Goal: Navigation & Orientation: Find specific page/section

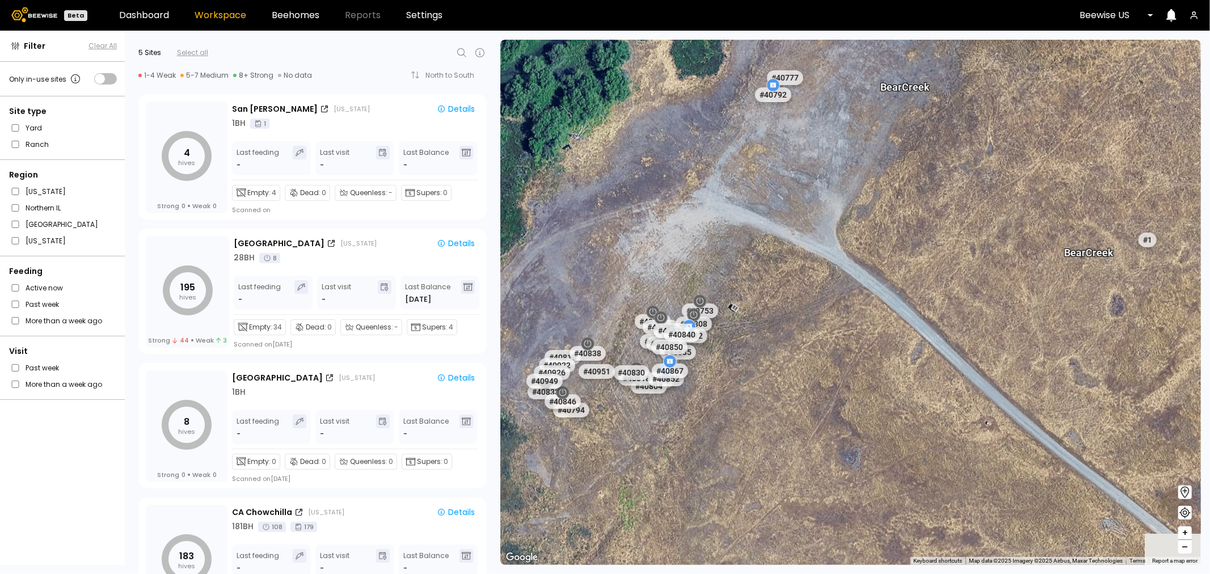
drag, startPoint x: 841, startPoint y: 458, endPoint x: 916, endPoint y: 393, distance: 98.9
click at [916, 393] on div "# 41205 # 41217 # 41247 # 41187 # 41236 # 41224 # 41188 # 41191 # 41186 # 41192…" at bounding box center [850, 302] width 701 height 525
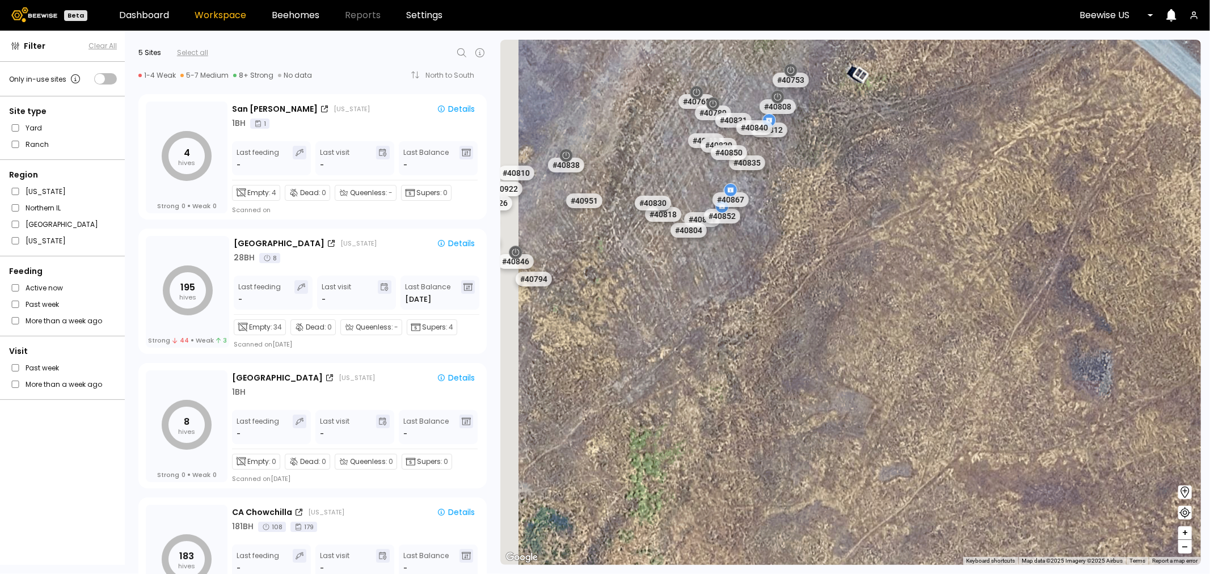
drag, startPoint x: 901, startPoint y: 421, endPoint x: 999, endPoint y: 475, distance: 111.5
click at [997, 475] on div "# 41205 # 41217 # 41247 # 41187 # 41236 # 41224 # 41188 # 41191 # 41186 # 41192…" at bounding box center [850, 302] width 701 height 525
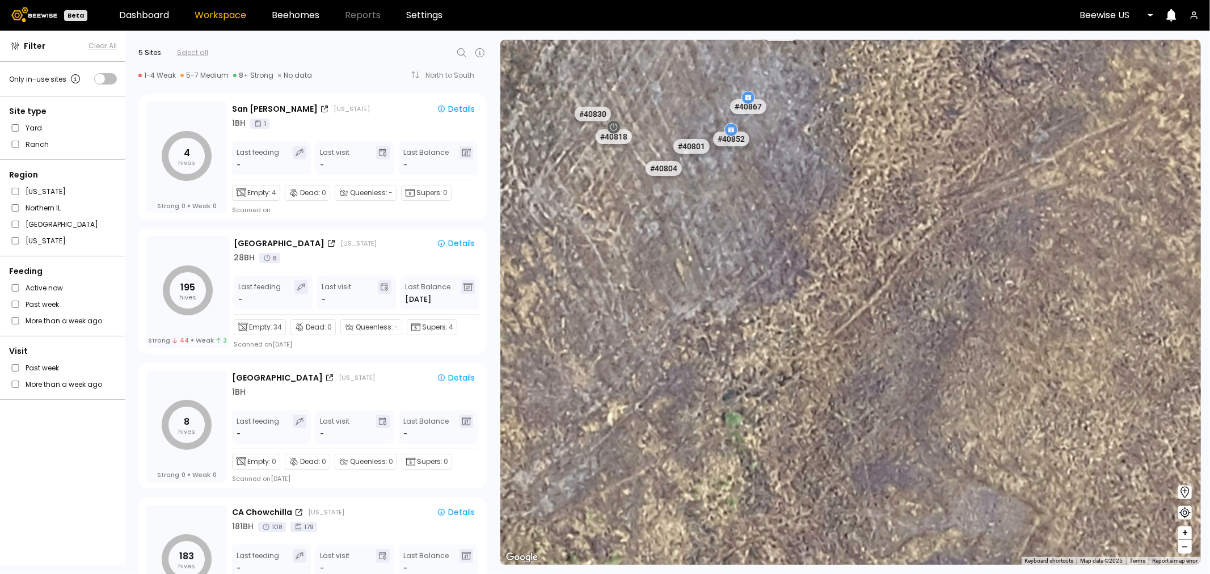
drag, startPoint x: 892, startPoint y: 488, endPoint x: 1041, endPoint y: 561, distance: 165.7
click at [1040, 564] on div "# 41205 # 41217 # 41247 # 41187 # 41236 # 41224 # 41188 # 41191 # 41186 # 41192…" at bounding box center [850, 302] width 701 height 525
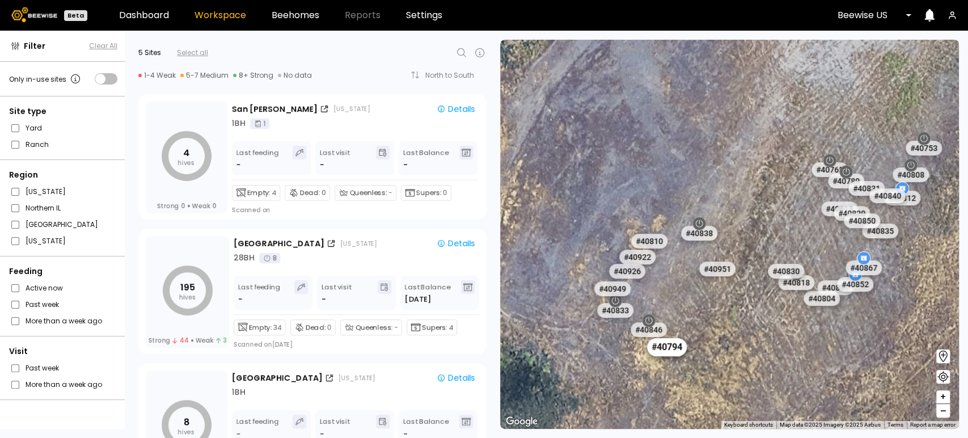
click at [679, 349] on div "# 40794" at bounding box center [667, 347] width 40 height 18
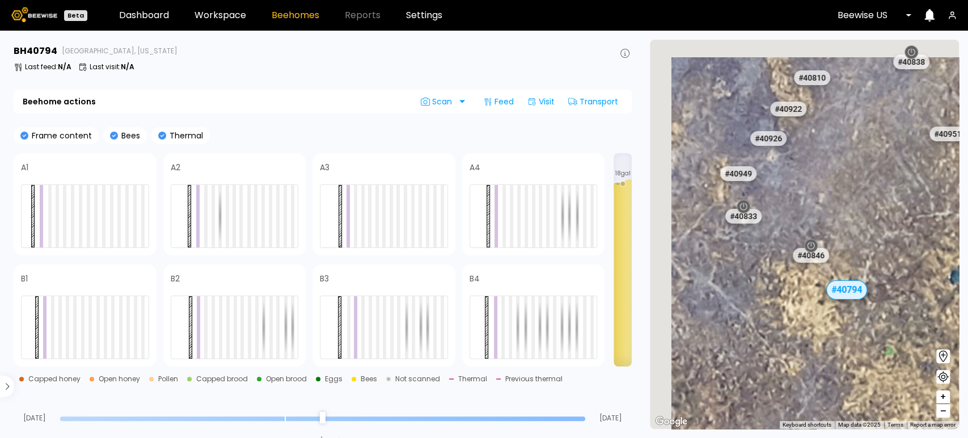
drag, startPoint x: 703, startPoint y: 205, endPoint x: 735, endPoint y: 258, distance: 61.4
click at [735, 258] on div "# 41205 # 41217 # 41247 # 41204 # 41203 # 41224 # 41236 # 41322 # 41325 # 41151…" at bounding box center [804, 234] width 309 height 389
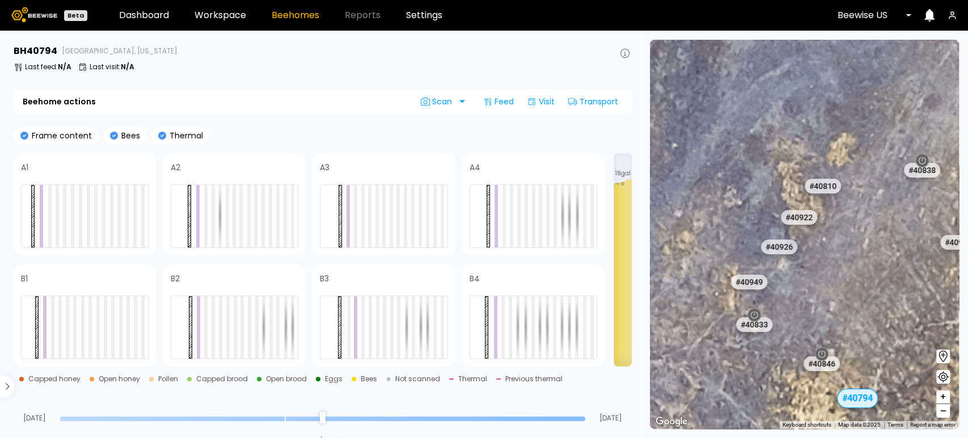
drag, startPoint x: 795, startPoint y: 208, endPoint x: 798, endPoint y: 308, distance: 100.5
click at [798, 308] on div "# 41205 # 41217 # 41247 # 41204 # 41203 # 41224 # 41236 # 41322 # 41325 # 41151…" at bounding box center [804, 234] width 309 height 389
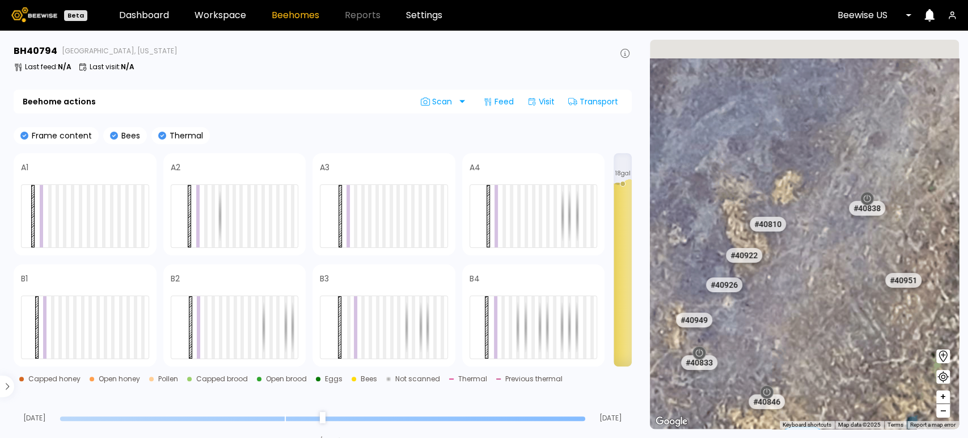
drag, startPoint x: 846, startPoint y: 258, endPoint x: 797, endPoint y: 287, distance: 57.2
click at [797, 287] on div "# 41205 # 41217 # 41247 # 41204 # 41203 # 41224 # 41236 # 41322 # 41325 # 41151…" at bounding box center [804, 234] width 309 height 389
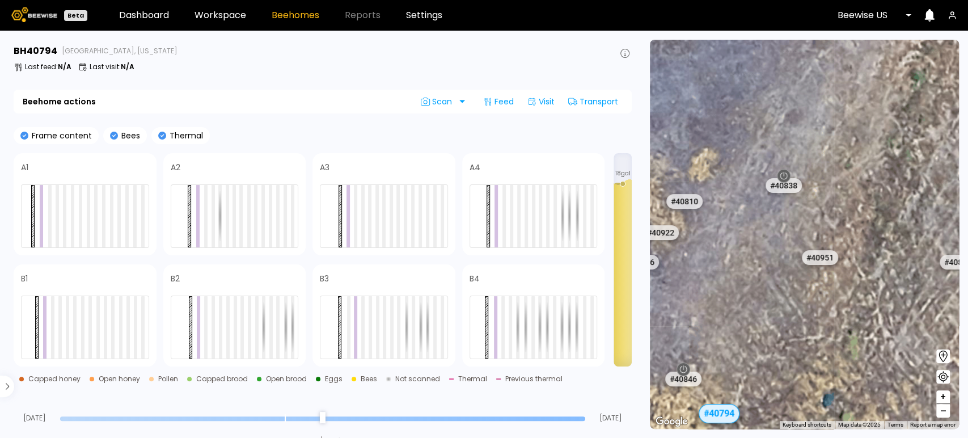
drag, startPoint x: 856, startPoint y: 258, endPoint x: 772, endPoint y: 235, distance: 86.4
click at [772, 235] on div "# 41205 # 41217 # 41247 # 41204 # 41203 # 41224 # 41236 # 41322 # 41325 # 41151…" at bounding box center [804, 234] width 309 height 389
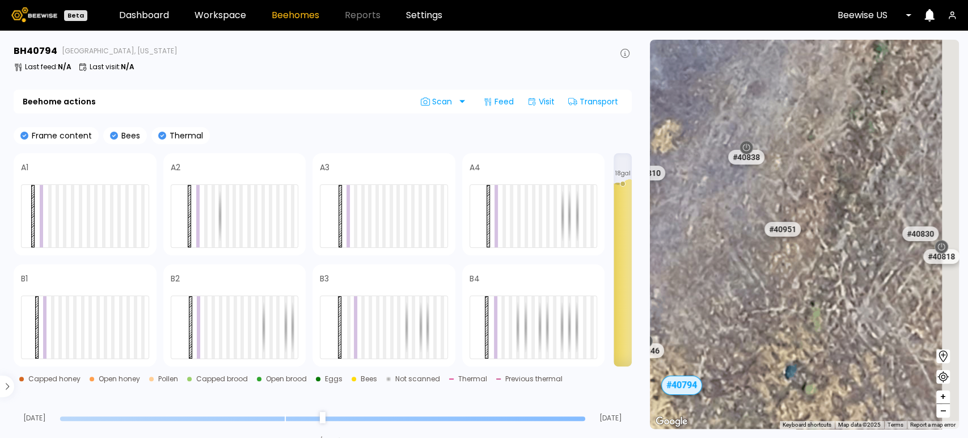
drag, startPoint x: 798, startPoint y: 245, endPoint x: 757, endPoint y: 214, distance: 51.1
click at [757, 214] on div "# 41205 # 41217 # 41247 # 41204 # 41203 # 41224 # 41236 # 41322 # 41325 # 41151…" at bounding box center [804, 234] width 309 height 389
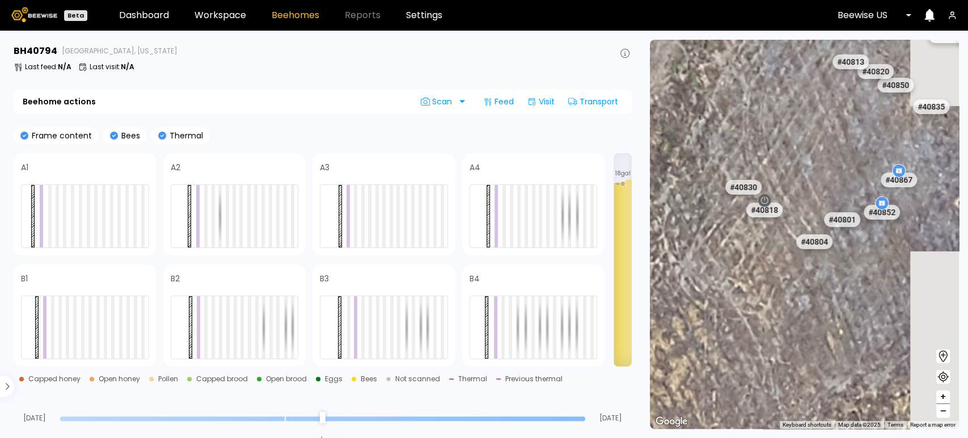
drag, startPoint x: 842, startPoint y: 309, endPoint x: 668, endPoint y: 263, distance: 180.0
click at [668, 263] on div "# 41205 # 41217 # 41247 # 41204 # 41203 # 41224 # 41236 # 41322 # 41325 # 41151…" at bounding box center [804, 234] width 309 height 389
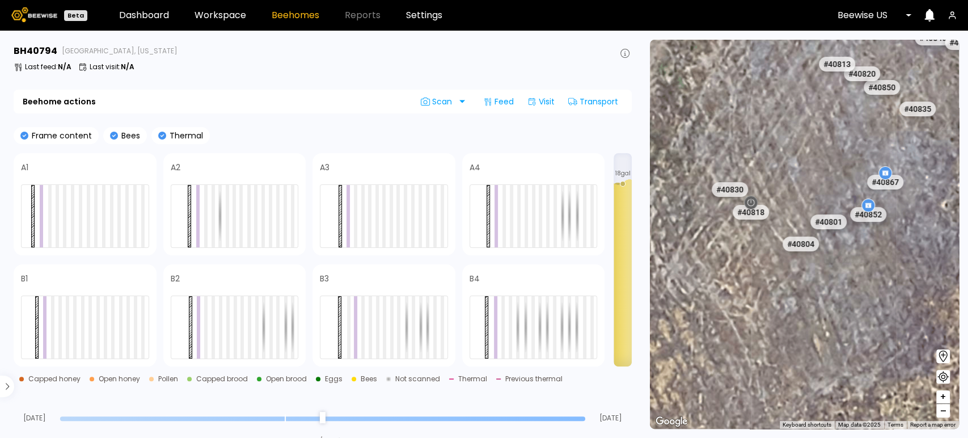
drag, startPoint x: 721, startPoint y: 281, endPoint x: 700, endPoint y: 285, distance: 21.4
click at [700, 285] on div "# 41205 # 41217 # 41247 # 41204 # 41203 # 41224 # 41236 # 41322 # 41325 # 41151…" at bounding box center [804, 234] width 309 height 389
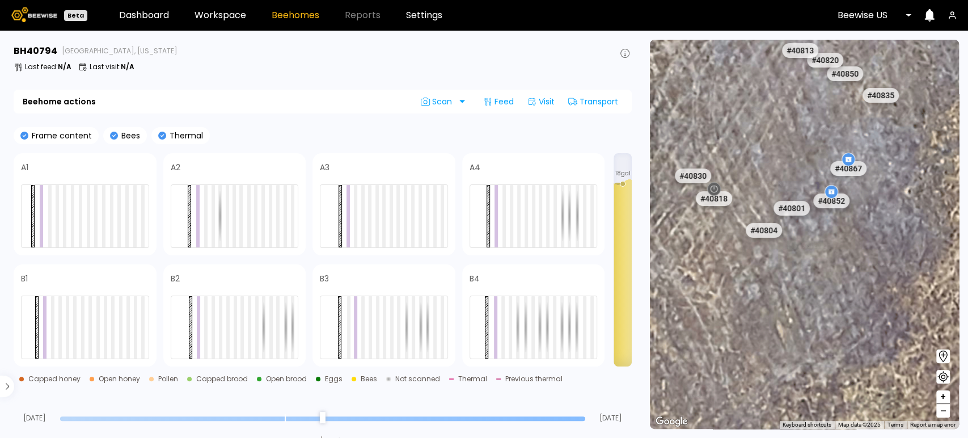
drag, startPoint x: 780, startPoint y: 286, endPoint x: 744, endPoint y: 268, distance: 40.3
click at [744, 268] on div "# 41205 # 41217 # 41247 # 41204 # 41203 # 41224 # 41236 # 41322 # 41325 # 41151…" at bounding box center [804, 234] width 309 height 389
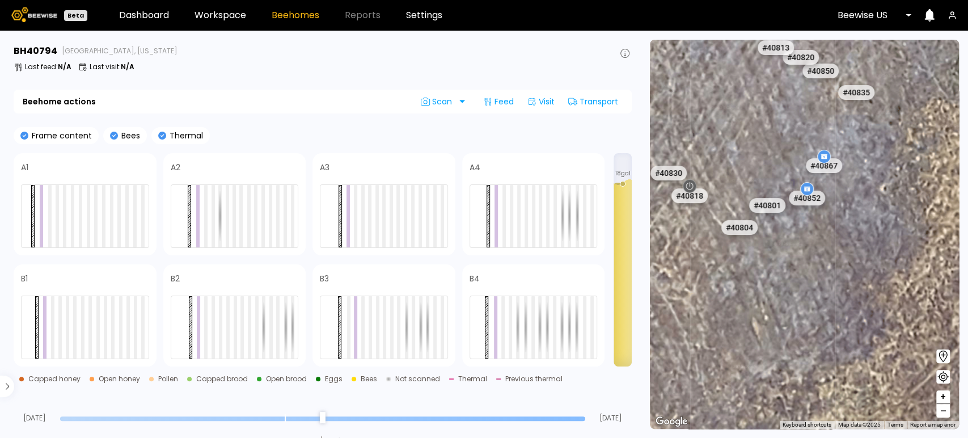
drag, startPoint x: 837, startPoint y: 226, endPoint x: 800, endPoint y: 230, distance: 37.7
click at [800, 230] on div "# 41205 # 41217 # 41247 # 41204 # 41203 # 41224 # 41236 # 41322 # 41325 # 41151…" at bounding box center [804, 234] width 309 height 389
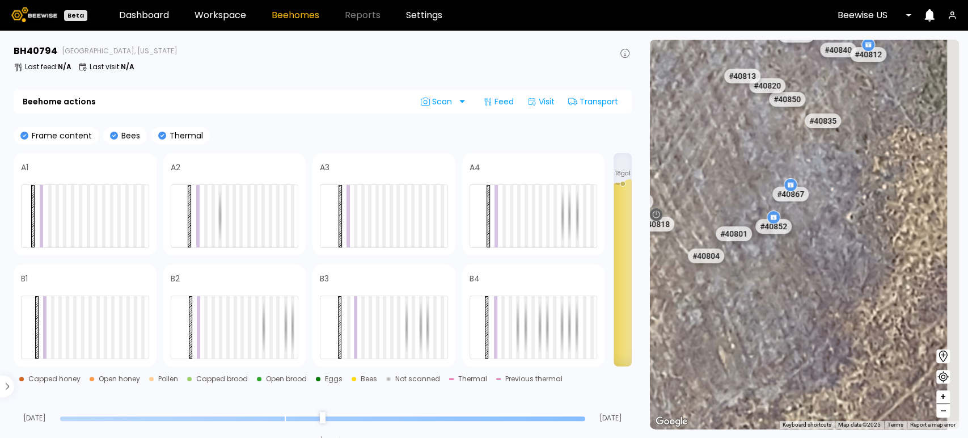
drag, startPoint x: 867, startPoint y: 196, endPoint x: 854, endPoint y: 224, distance: 31.0
click at [854, 224] on div "# 41205 # 41217 # 41247 # 41204 # 41203 # 41224 # 41236 # 41322 # 41325 # 41151…" at bounding box center [804, 234] width 309 height 389
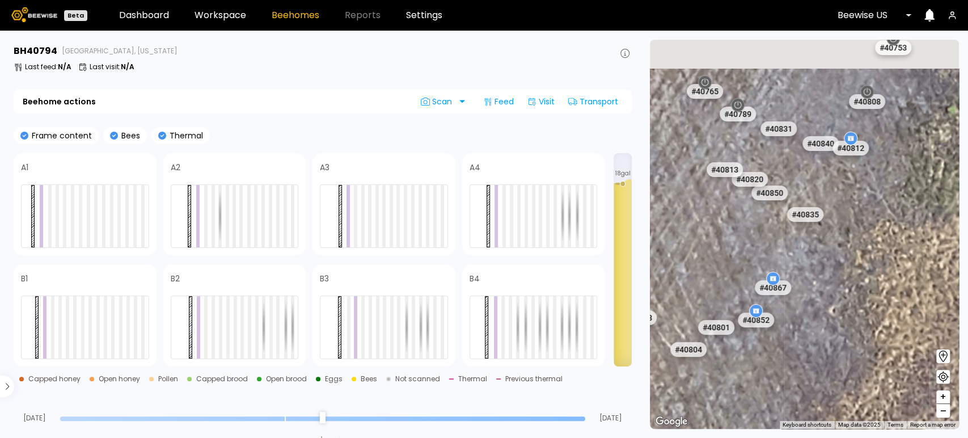
drag, startPoint x: 843, startPoint y: 187, endPoint x: 826, endPoint y: 285, distance: 100.2
click at [826, 285] on div "# 41205 # 41217 # 41247 # 41204 # 41203 # 41224 # 41236 # 41322 # 41325 # 41151…" at bounding box center [804, 234] width 309 height 389
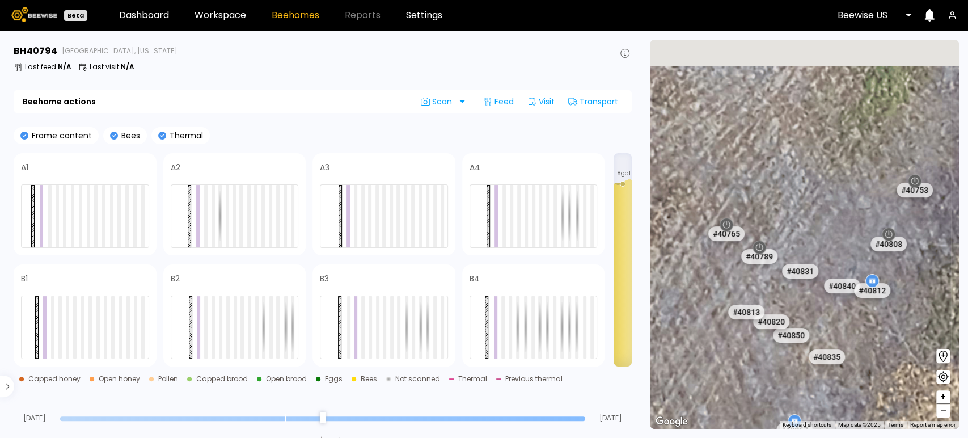
drag, startPoint x: 694, startPoint y: 138, endPoint x: 706, endPoint y: 251, distance: 113.0
click at [721, 280] on div "# 41205 # 41217 # 41247 # 41204 # 41203 # 41224 # 41236 # 41322 # 41325 # 41151…" at bounding box center [804, 234] width 309 height 389
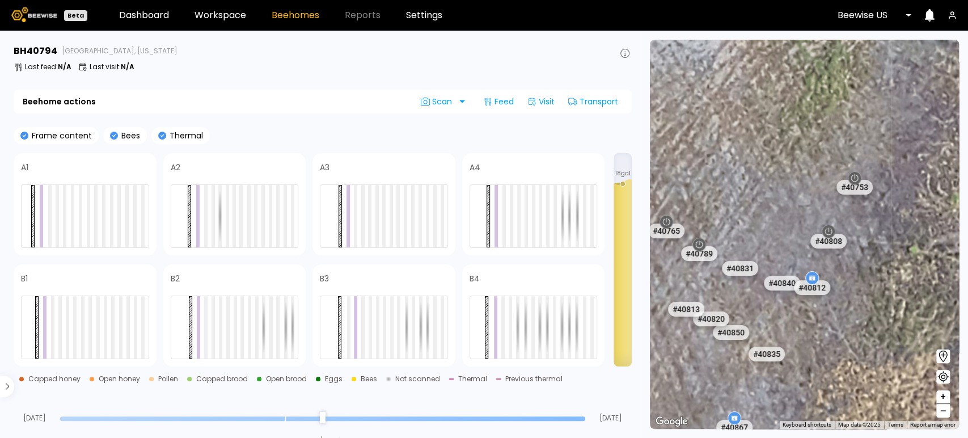
drag, startPoint x: 782, startPoint y: 324, endPoint x: 703, endPoint y: 280, distance: 90.9
click at [703, 280] on div "# 41205 # 41217 # 41247 # 41204 # 41203 # 41224 # 41236 # 41322 # 41325 # 41151…" at bounding box center [804, 234] width 309 height 389
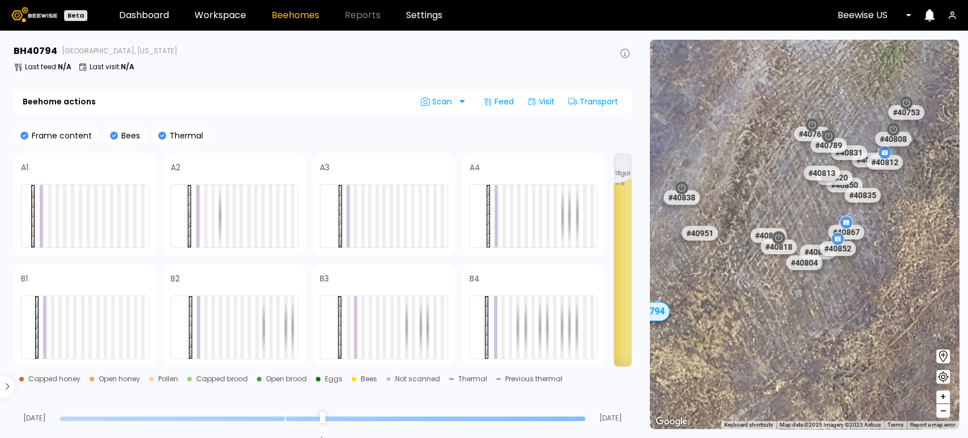
drag, startPoint x: 809, startPoint y: 351, endPoint x: 840, endPoint y: 348, distance: 30.8
click at [840, 348] on div "# 41205 # 41217 # 41247 # 41204 # 41203 # 41224 # 41236 # 41322 # 41325 # 41151…" at bounding box center [804, 234] width 309 height 389
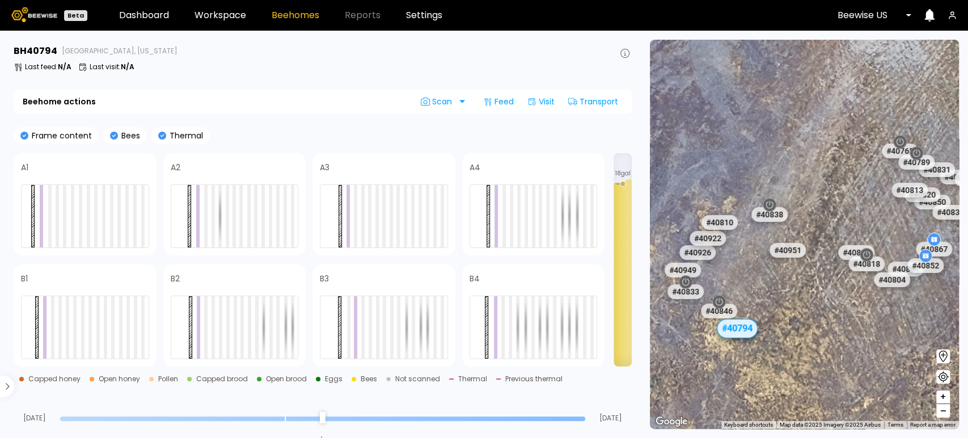
drag, startPoint x: 766, startPoint y: 332, endPoint x: 842, endPoint y: 335, distance: 76.1
click at [841, 335] on div "# 41205 # 41217 # 41247 # 41204 # 41203 # 41224 # 41236 # 41322 # 41325 # 41151…" at bounding box center [804, 234] width 309 height 389
